Goal: Navigation & Orientation: Find specific page/section

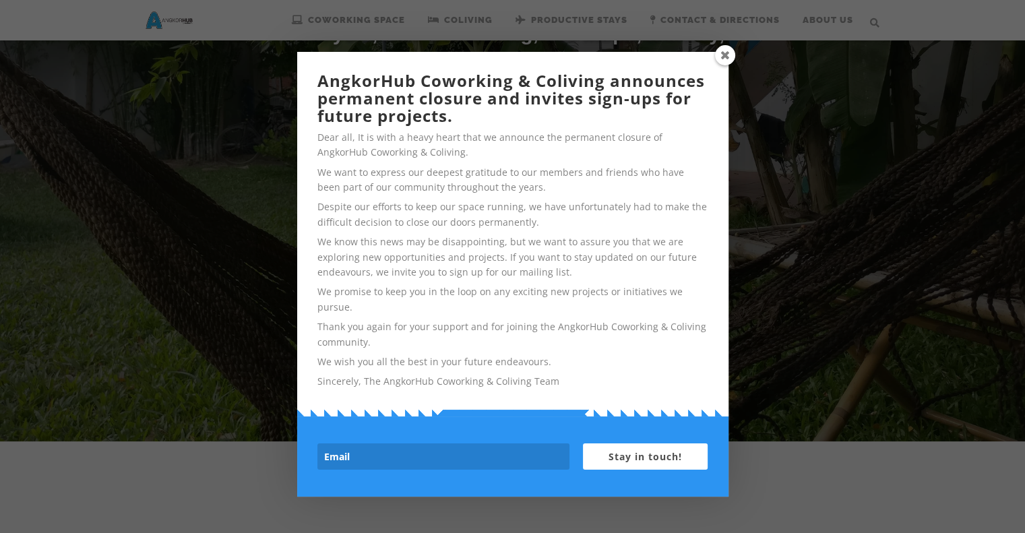
click at [724, 59] on span at bounding box center [725, 55] width 20 height 20
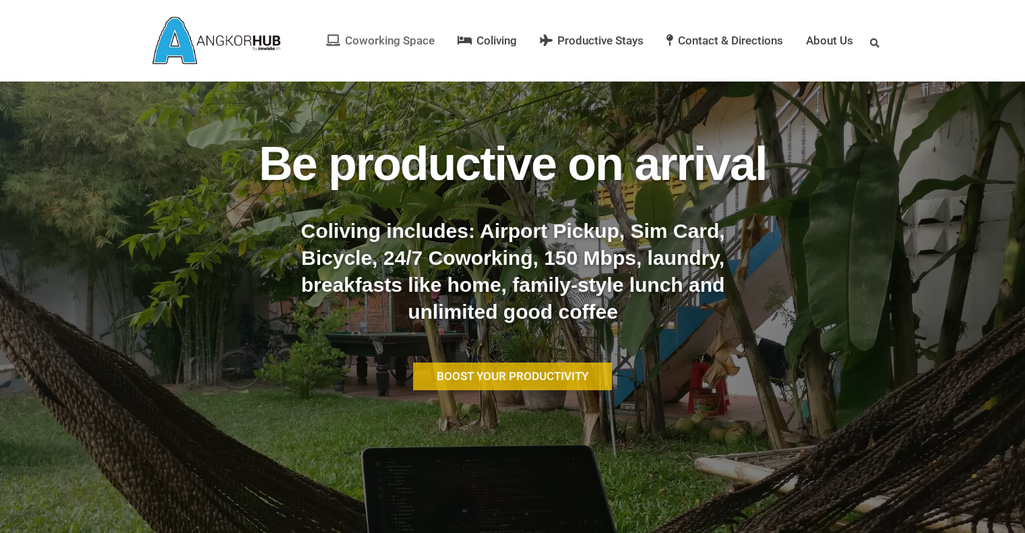
click at [406, 42] on span "Coworking Space" at bounding box center [390, 40] width 90 height 13
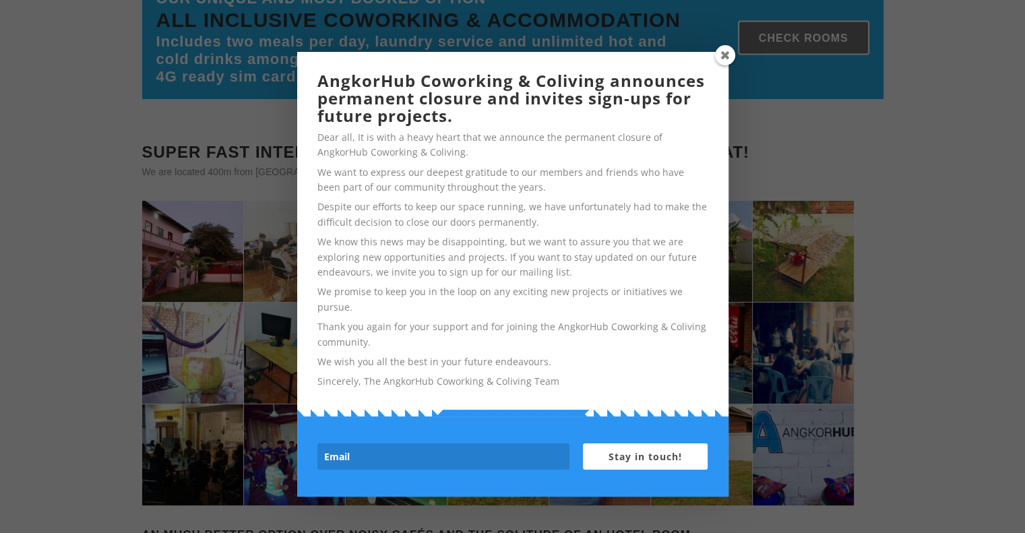
click at [720, 57] on span at bounding box center [725, 55] width 20 height 20
